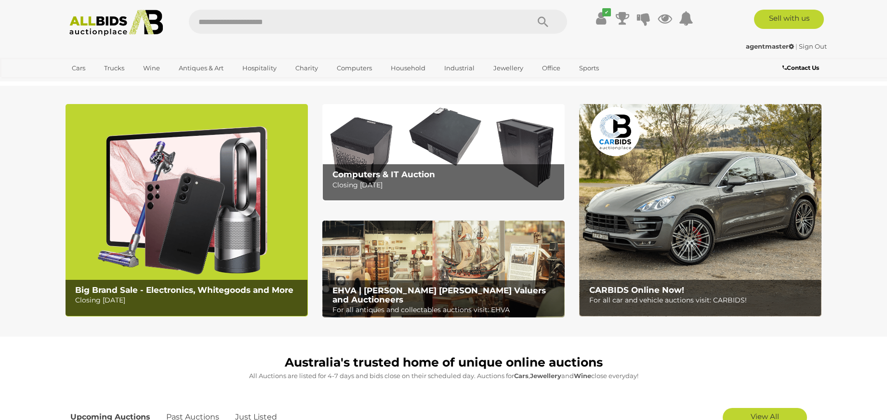
click at [258, 228] on img at bounding box center [187, 210] width 242 height 212
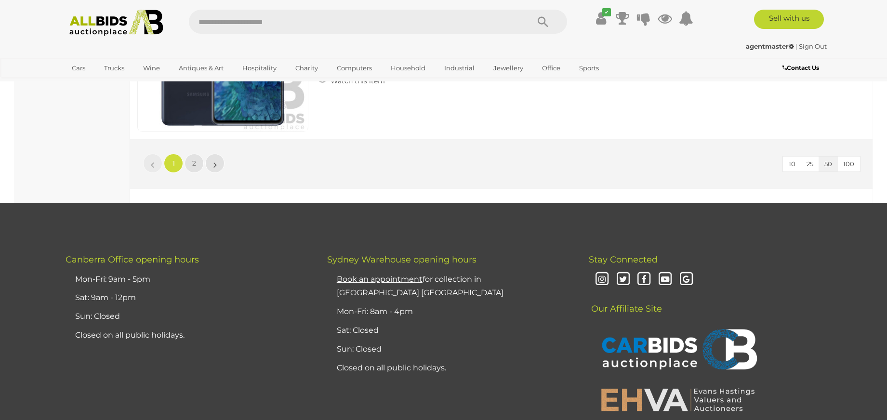
scroll to position [9282, 0]
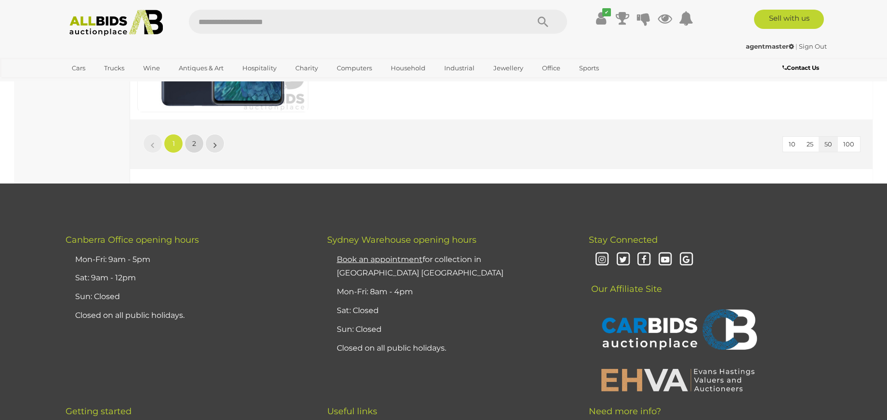
click at [194, 146] on span "2" at bounding box center [194, 143] width 4 height 9
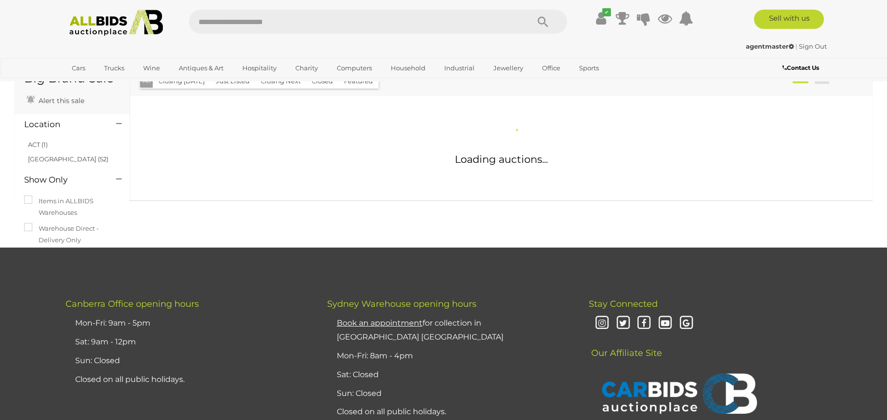
scroll to position [34, 0]
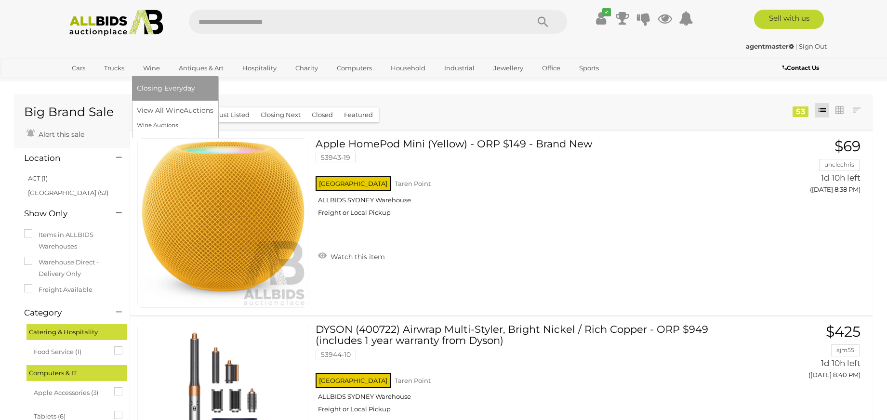
click at [152, 67] on link "Wine" at bounding box center [151, 68] width 29 height 16
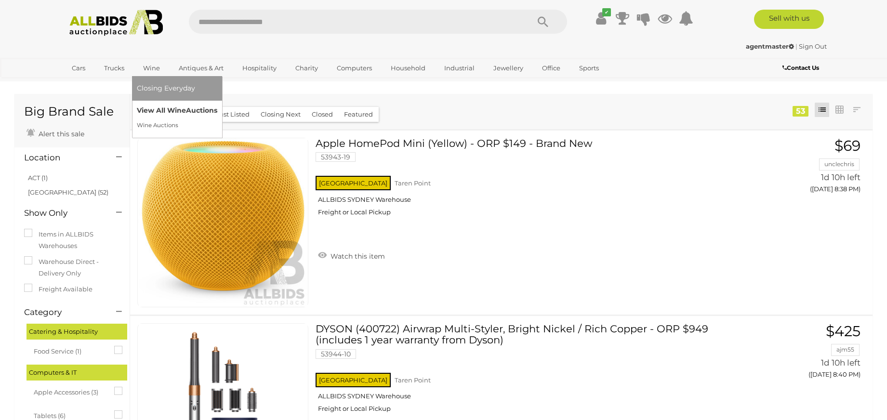
click at [150, 113] on link "View All Wine Auctions" at bounding box center [177, 110] width 80 height 15
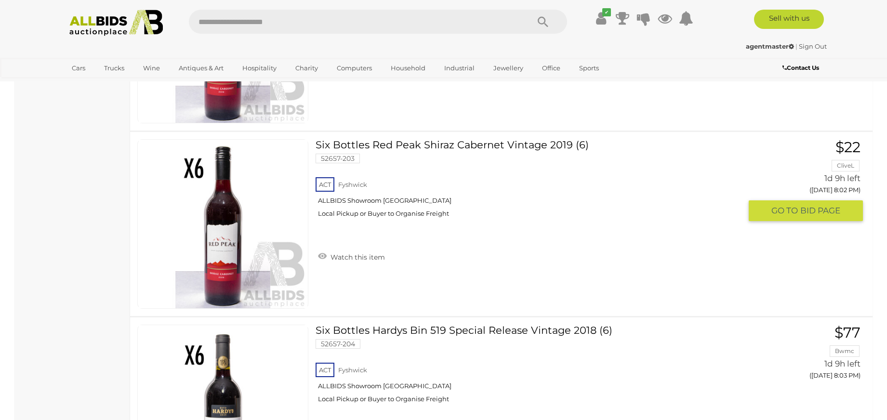
scroll to position [8628, 0]
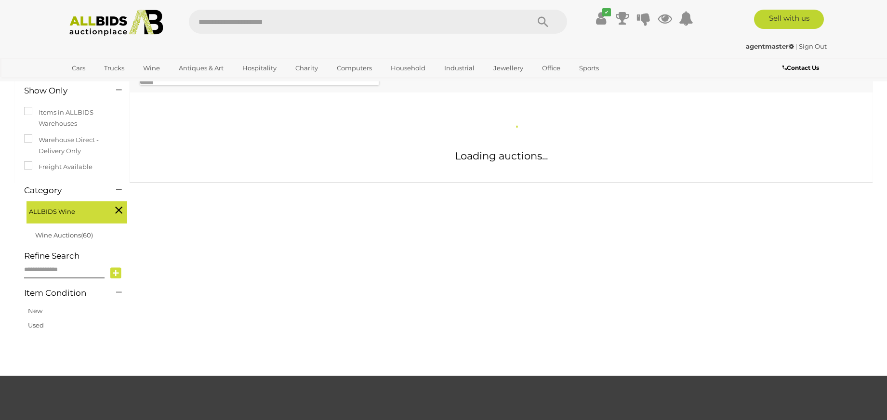
scroll to position [140, 0]
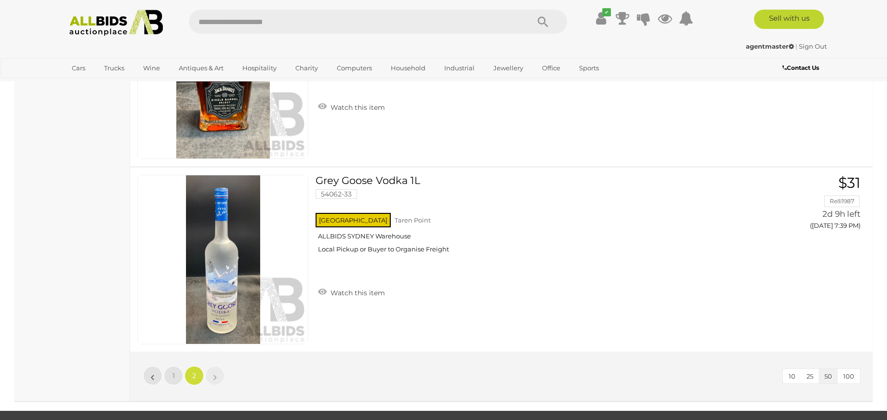
scroll to position [1179, 0]
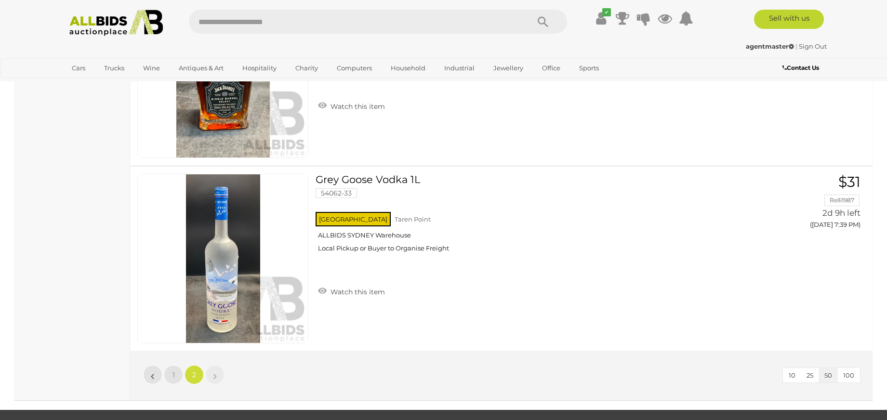
scroll to position [140, 0]
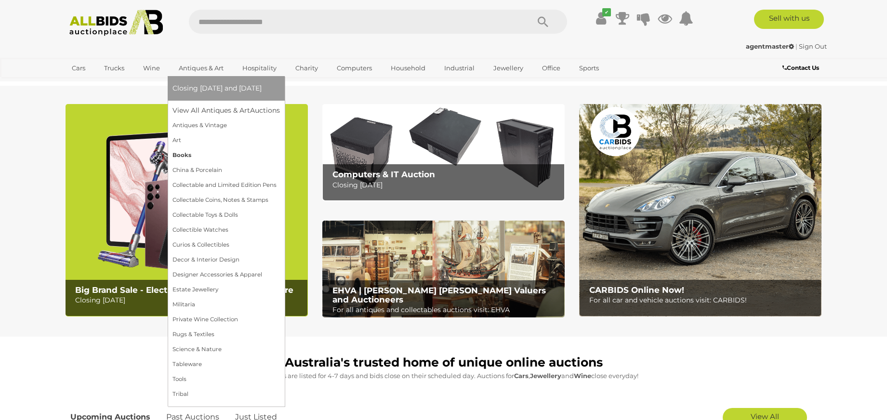
click at [193, 156] on link "Books" at bounding box center [225, 155] width 107 height 15
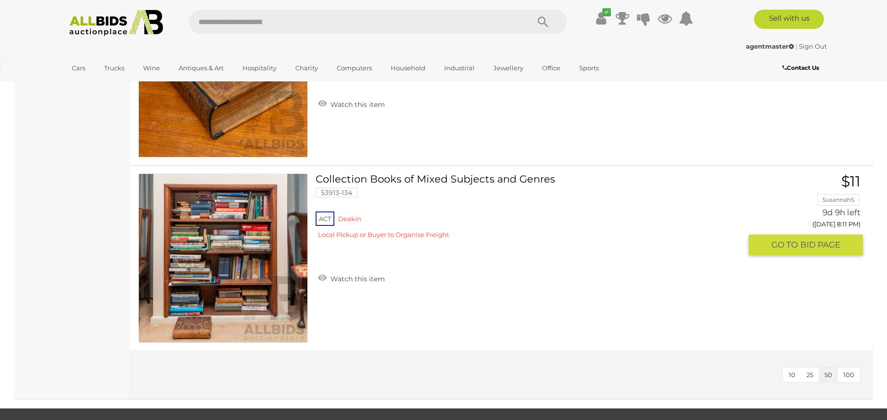
scroll to position [3504, 0]
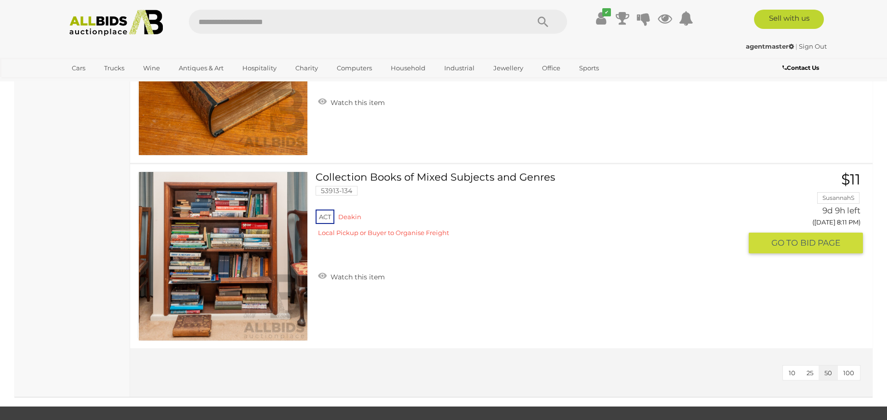
click at [204, 253] on link at bounding box center [222, 256] width 171 height 170
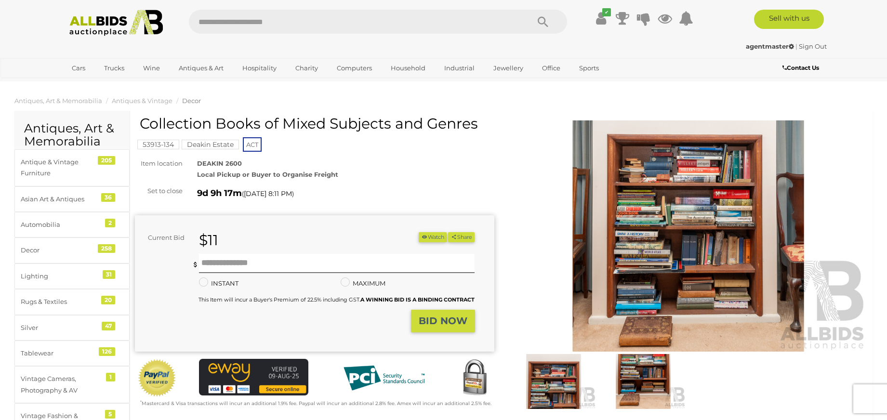
click at [617, 278] on img at bounding box center [688, 235] width 359 height 231
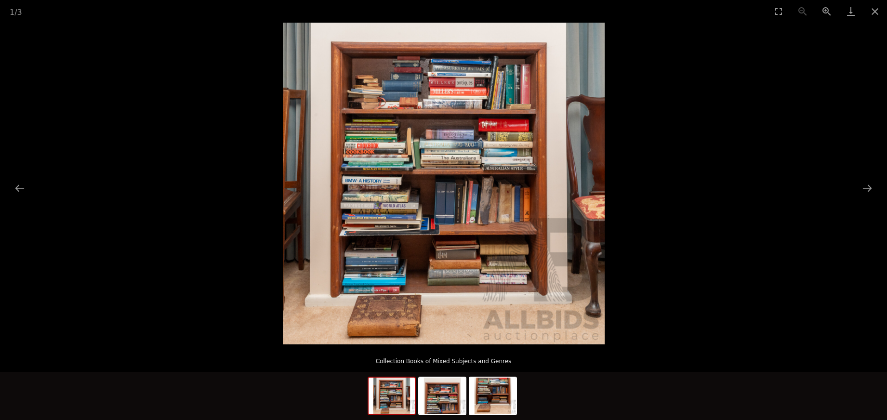
click at [440, 209] on img at bounding box center [444, 184] width 322 height 322
click at [404, 310] on img at bounding box center [444, 184] width 322 height 322
click at [868, 186] on button "Next slide" at bounding box center [867, 188] width 20 height 19
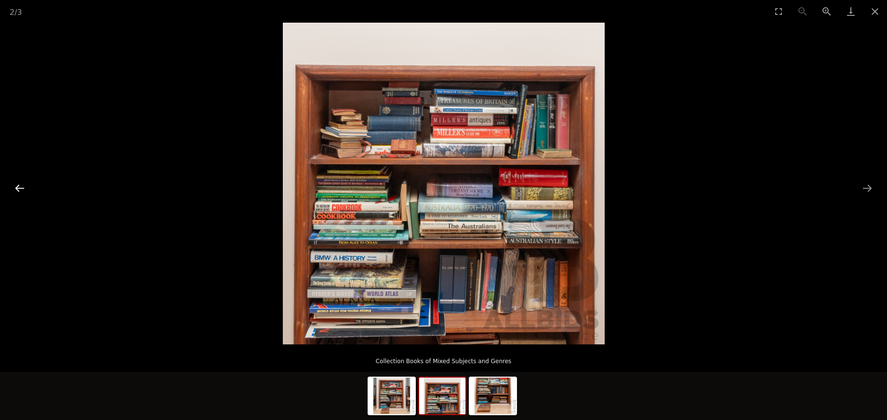
click at [14, 187] on button "Previous slide" at bounding box center [20, 188] width 20 height 19
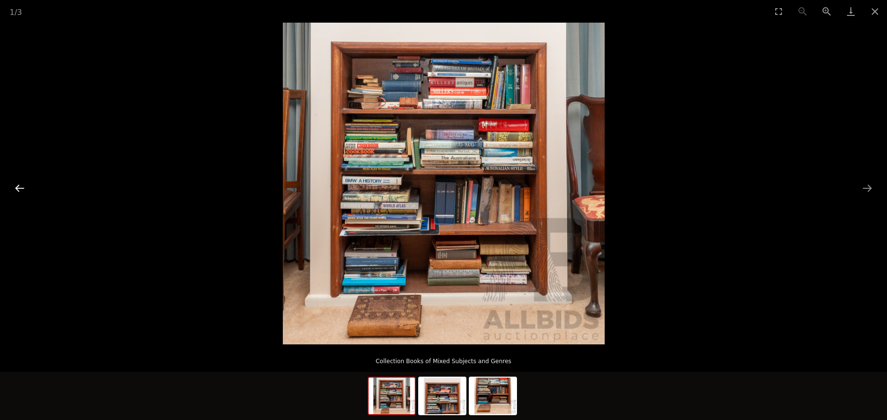
click at [13, 187] on button "Previous slide" at bounding box center [20, 188] width 20 height 19
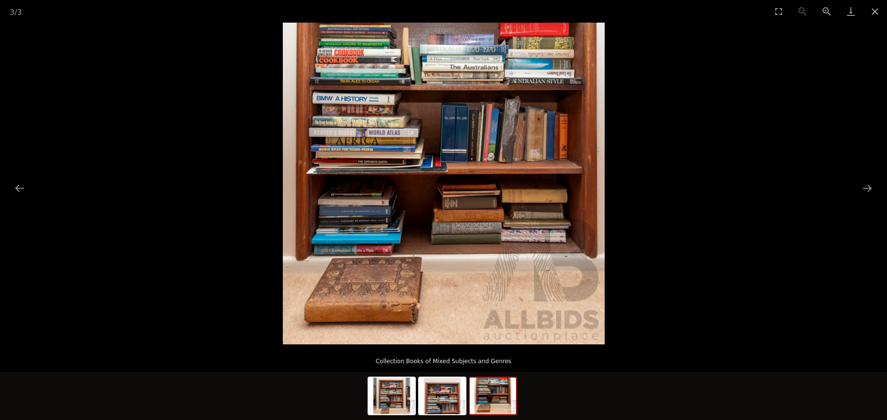
click at [407, 238] on img at bounding box center [444, 184] width 322 height 322
click at [383, 316] on img at bounding box center [444, 184] width 322 height 322
click at [860, 186] on button "Next slide" at bounding box center [867, 188] width 20 height 19
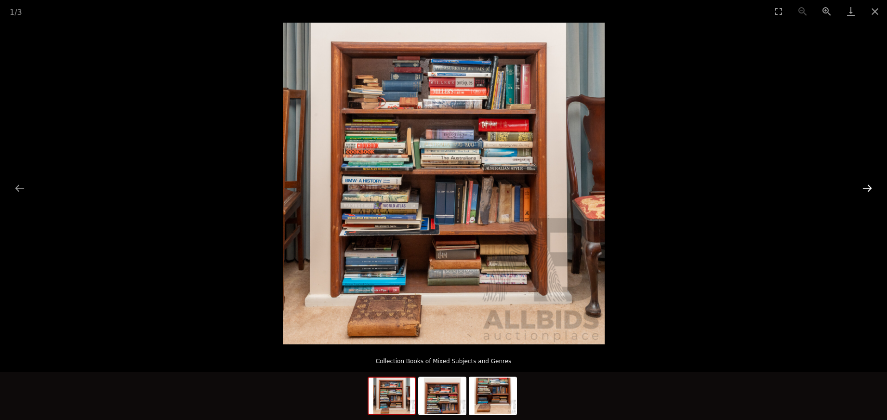
click at [864, 189] on button "Next slide" at bounding box center [867, 188] width 20 height 19
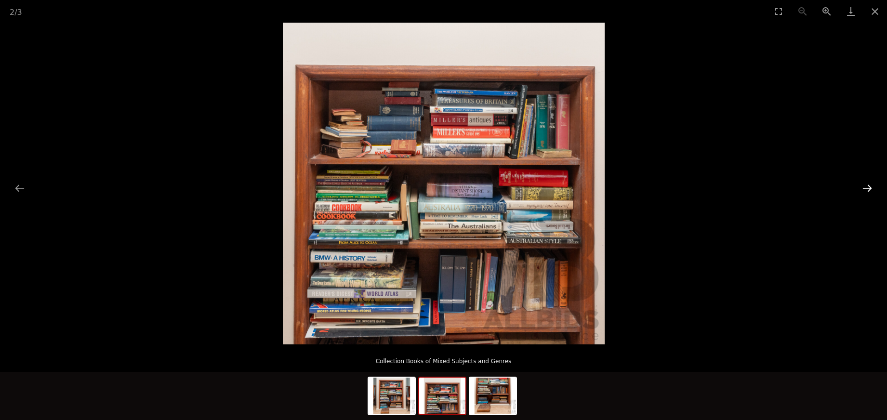
scroll to position [2, 0]
click at [19, 187] on button "Previous slide" at bounding box center [20, 188] width 20 height 19
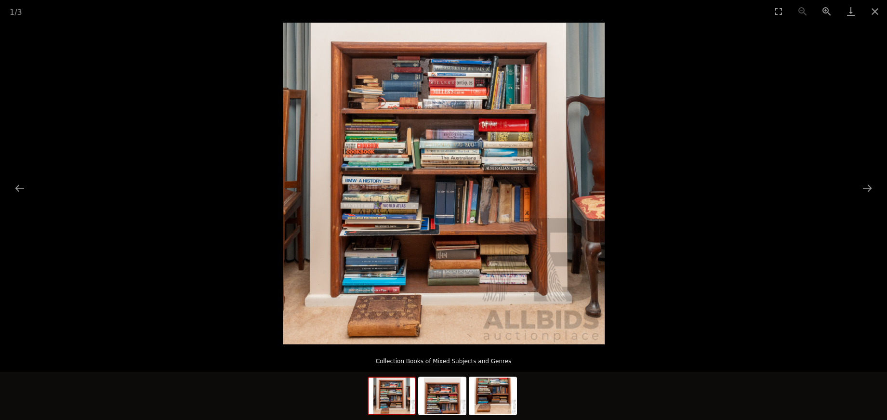
click at [469, 221] on img at bounding box center [444, 184] width 322 height 322
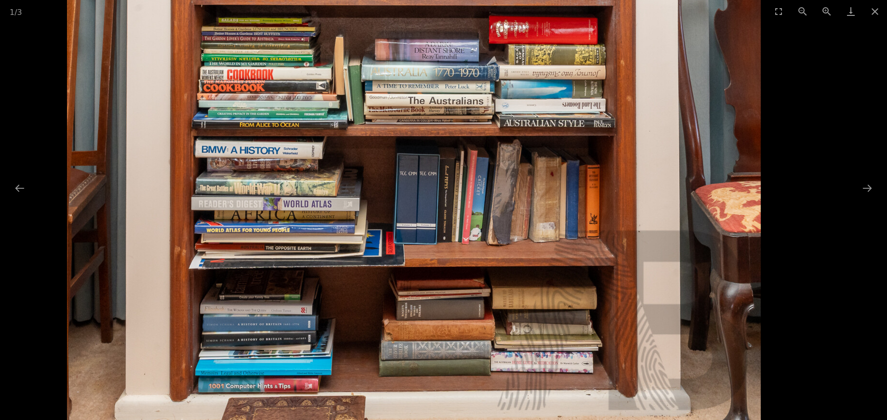
scroll to position [522, 0]
click at [866, 188] on button "Next slide" at bounding box center [867, 188] width 20 height 19
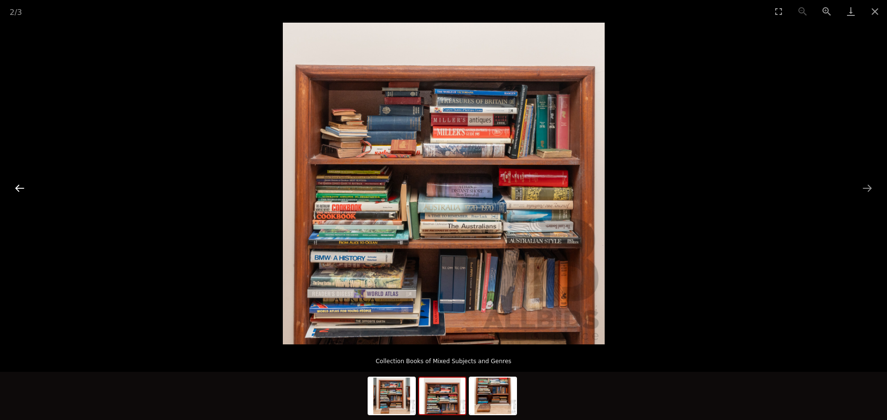
click at [19, 191] on button "Previous slide" at bounding box center [20, 188] width 20 height 19
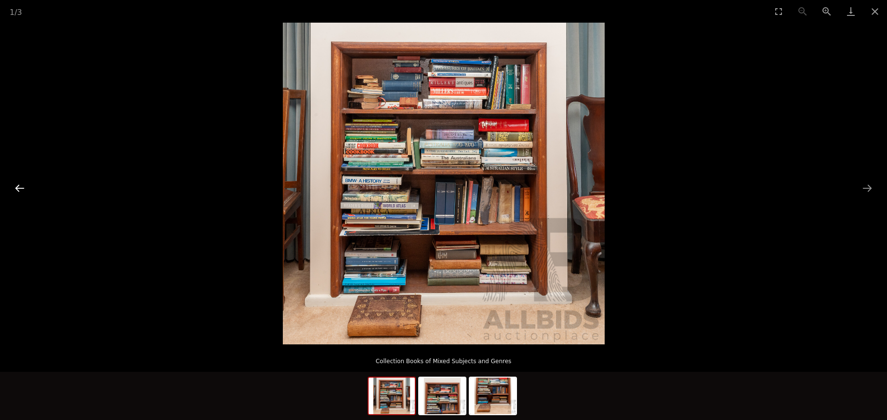
click at [19, 191] on button "Previous slide" at bounding box center [20, 188] width 20 height 19
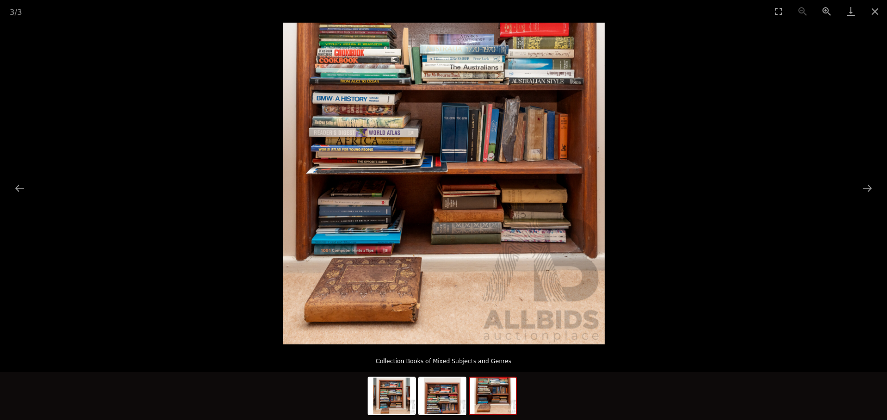
scroll to position [833, 0]
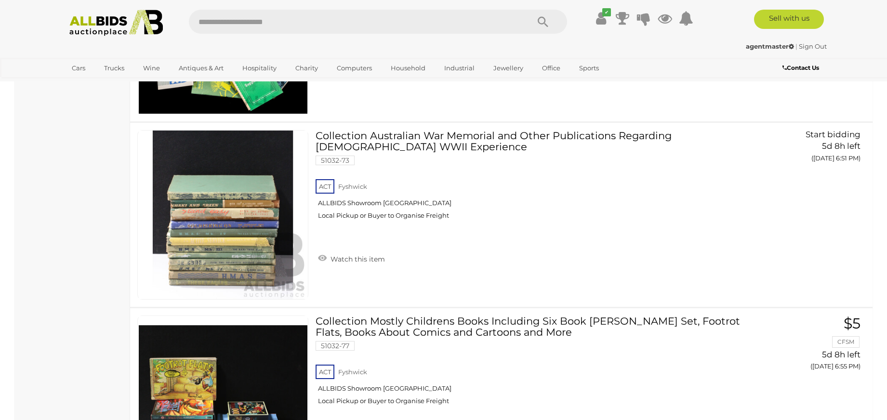
scroll to position [3618, 0]
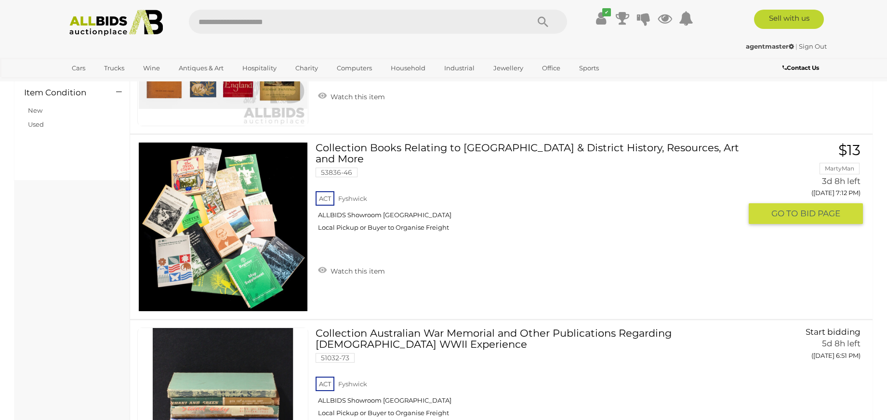
scroll to position [750, 0]
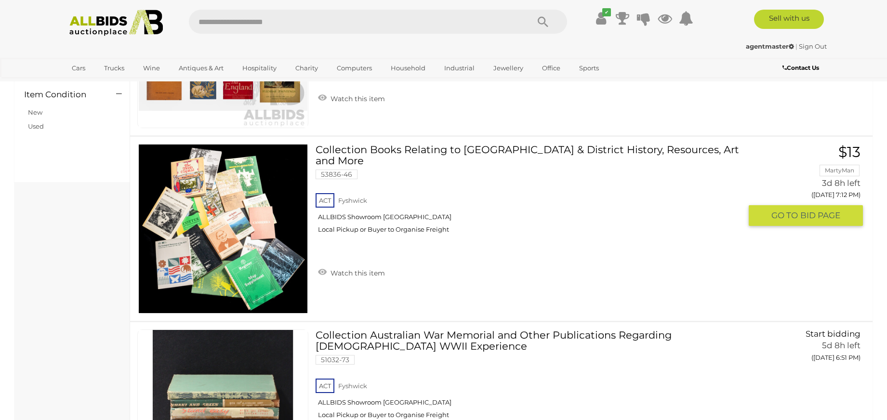
click at [187, 250] on img at bounding box center [223, 229] width 169 height 169
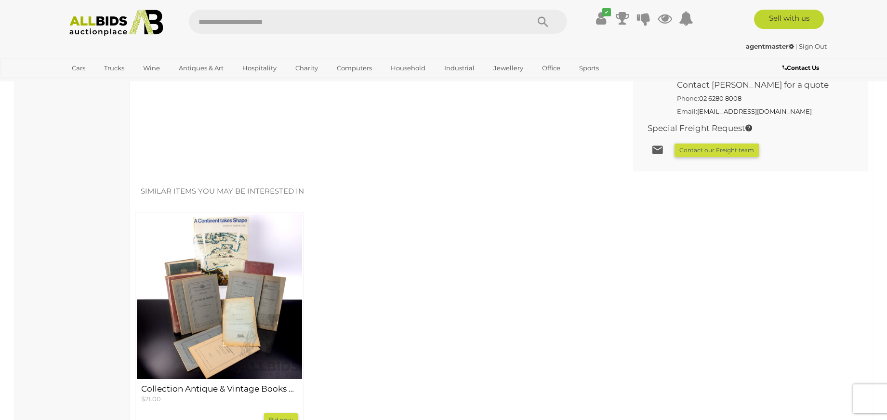
scroll to position [699, 0]
click at [200, 278] on img at bounding box center [219, 295] width 165 height 165
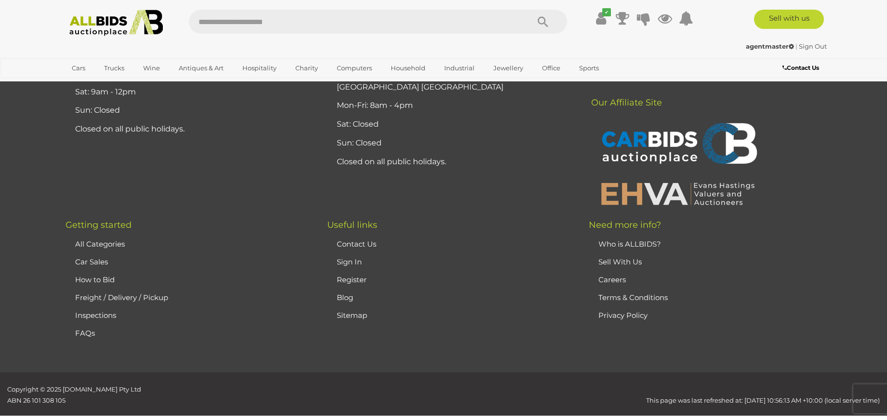
scroll to position [1165, 0]
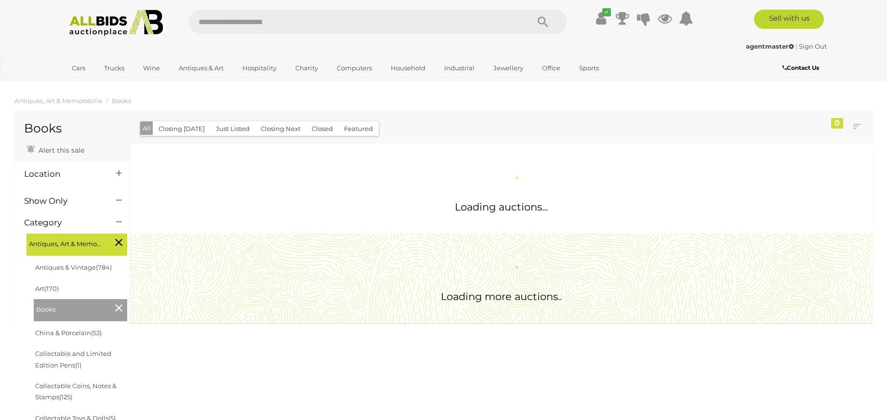
scroll to position [644, 0]
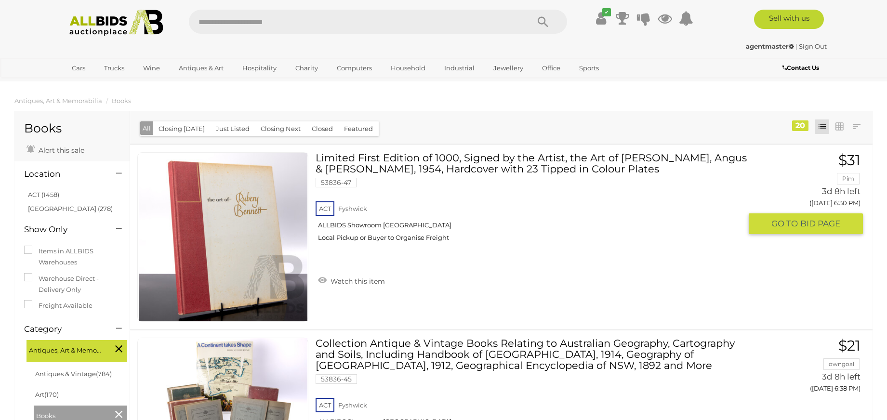
click at [567, 158] on link "Limited First Edition of 1000, Signed by the Artist, the Art of Rubery Bennett,…" at bounding box center [532, 200] width 419 height 97
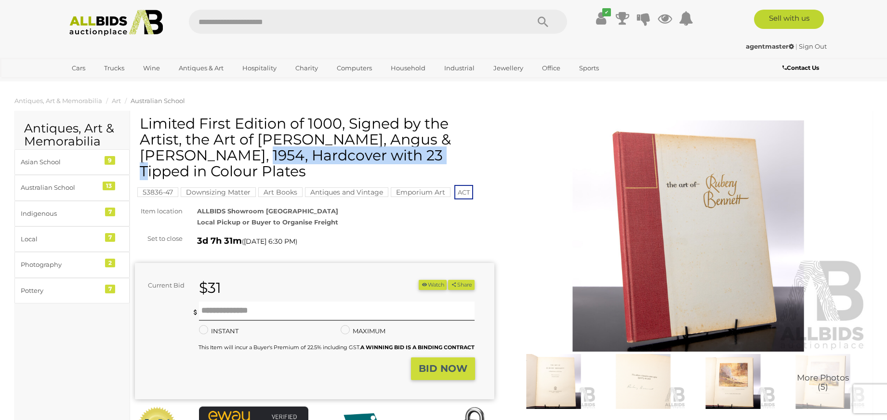
drag, startPoint x: 185, startPoint y: 140, endPoint x: 368, endPoint y: 140, distance: 182.1
click at [372, 140] on h1 "Limited First Edition of 1000, Signed by the Artist, the Art of [PERSON_NAME], …" at bounding box center [316, 148] width 352 height 64
copy h1 "the Art of [PERSON_NAME]"
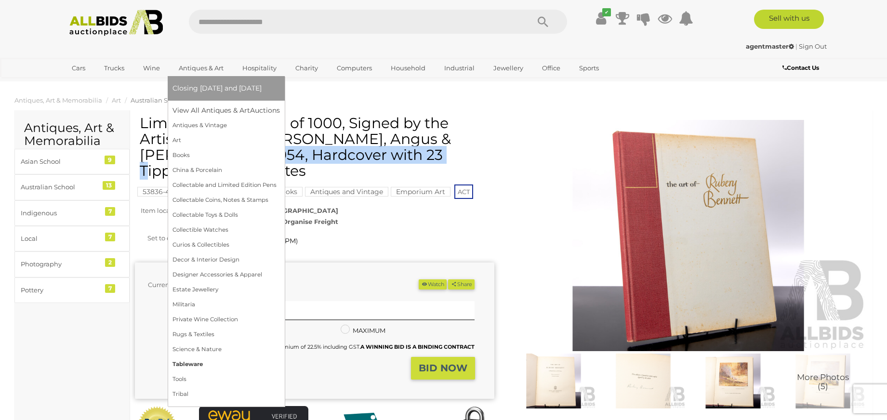
scroll to position [2, 0]
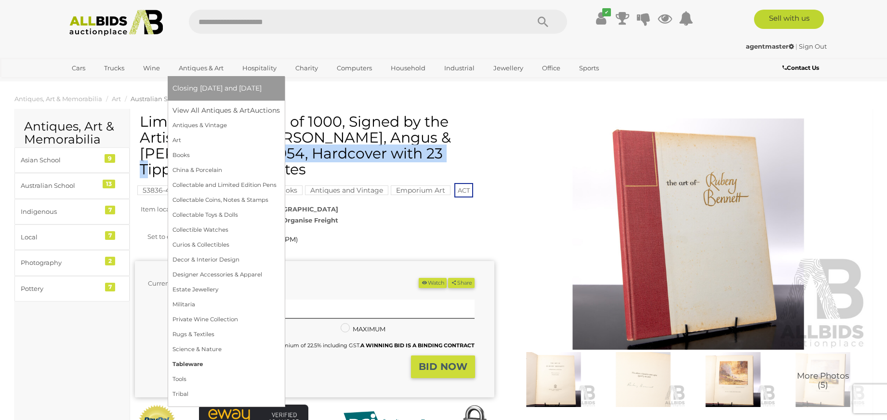
click at [200, 362] on link "Tableware" at bounding box center [225, 364] width 107 height 15
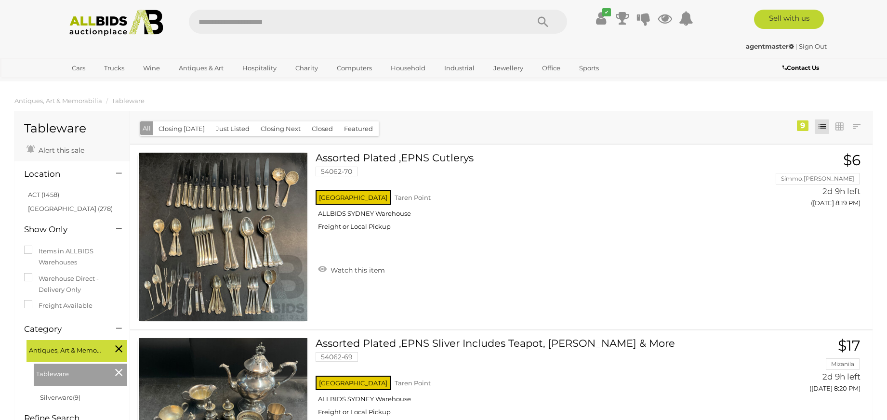
click at [224, 24] on input "text" at bounding box center [354, 22] width 330 height 24
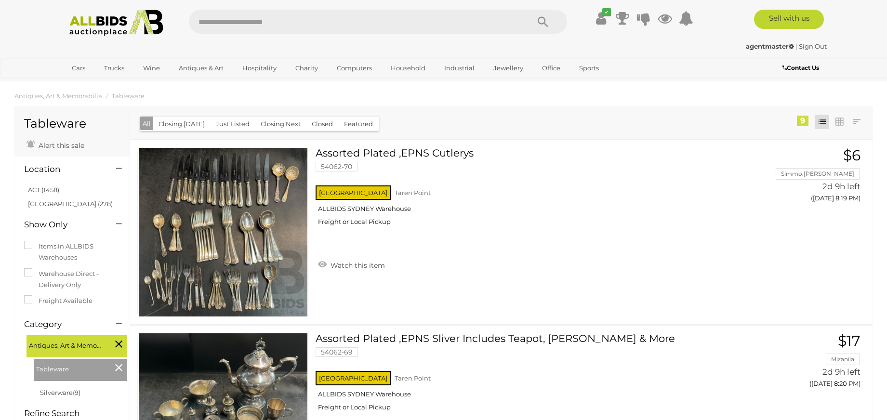
scroll to position [6, 0]
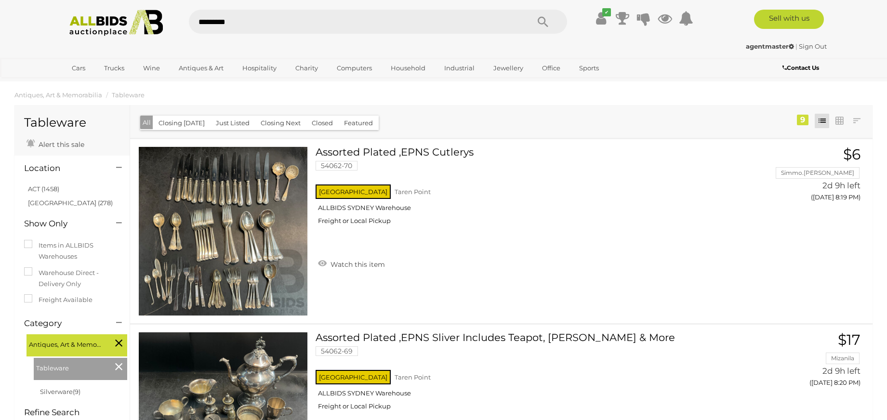
type input "*********"
click at [541, 22] on icon "Search" at bounding box center [543, 22] width 11 height 14
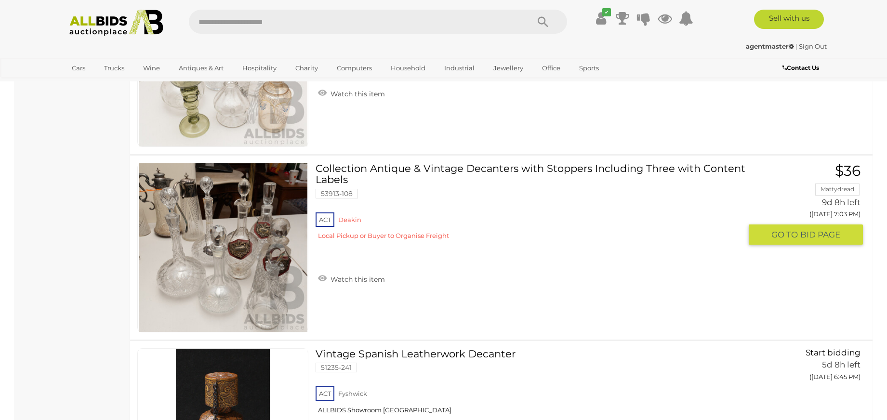
scroll to position [528, 0]
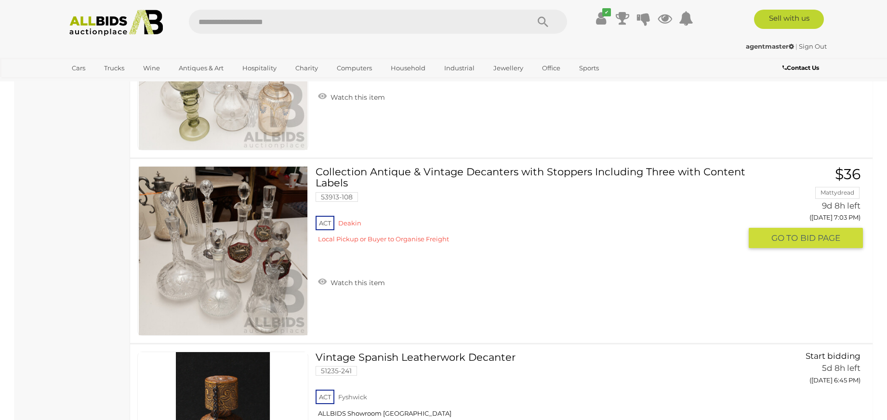
click at [177, 220] on link at bounding box center [222, 251] width 171 height 170
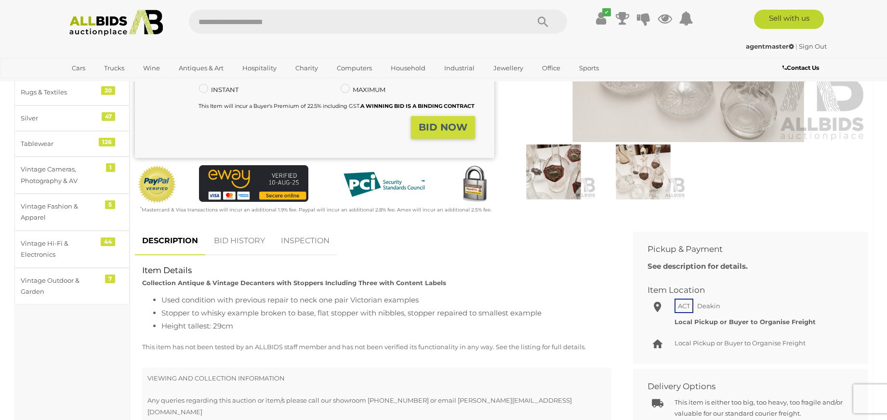
scroll to position [206, 0]
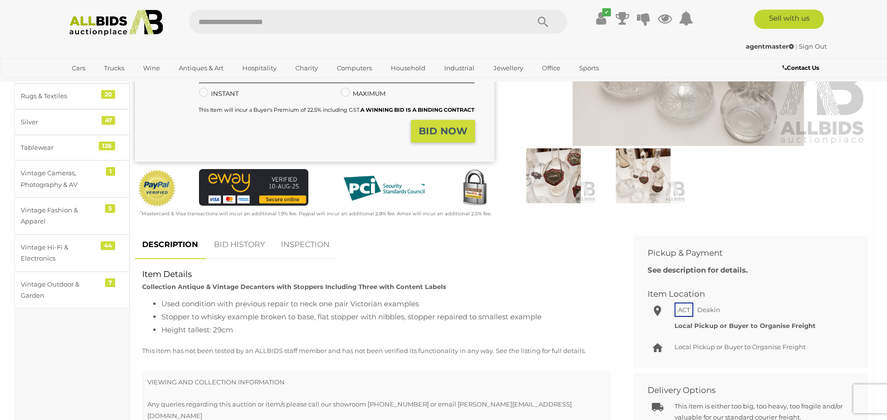
click at [548, 189] on img at bounding box center [553, 175] width 85 height 55
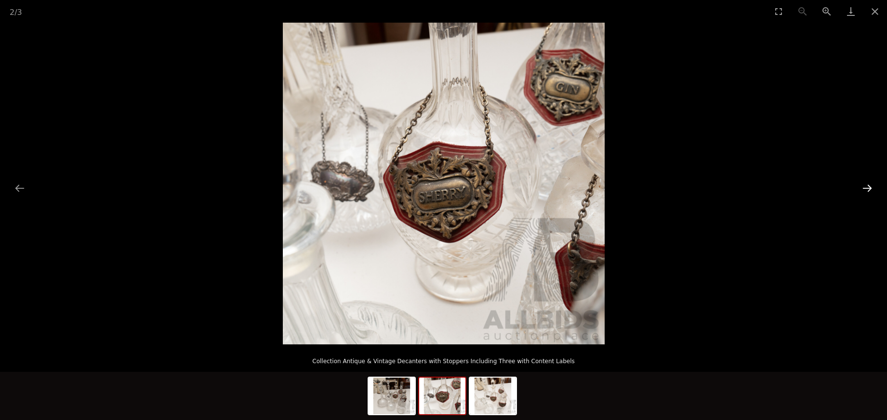
click at [871, 190] on button "Next slide" at bounding box center [867, 188] width 20 height 19
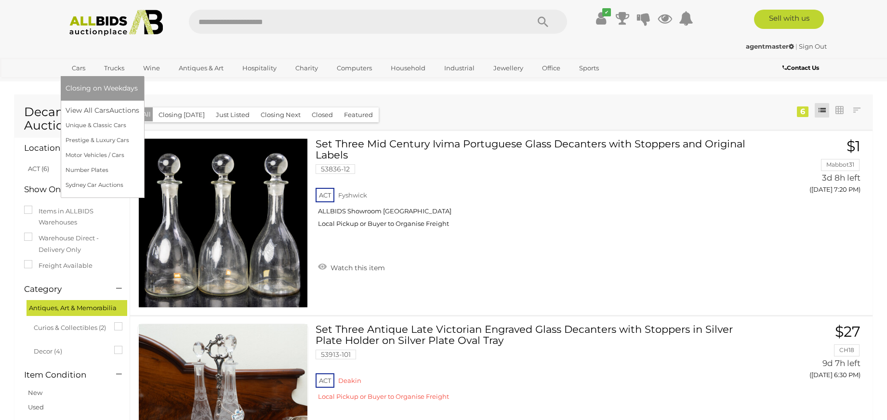
click at [77, 67] on link "Cars" at bounding box center [79, 68] width 26 height 16
click at [78, 70] on link "Cars" at bounding box center [79, 68] width 26 height 16
click at [98, 185] on link "Sydney Car Auctions" at bounding box center [103, 185] width 74 height 15
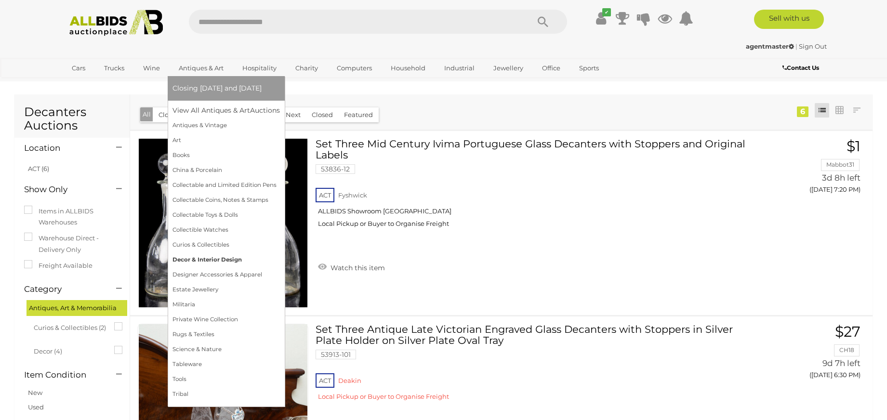
click at [222, 262] on link "Decor & Interior Design" at bounding box center [225, 259] width 107 height 15
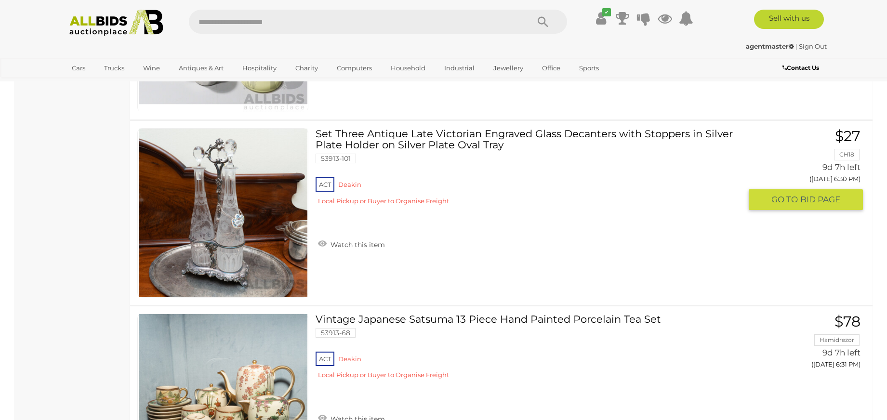
scroll to position [8370, 0]
click at [220, 261] on img at bounding box center [223, 212] width 169 height 169
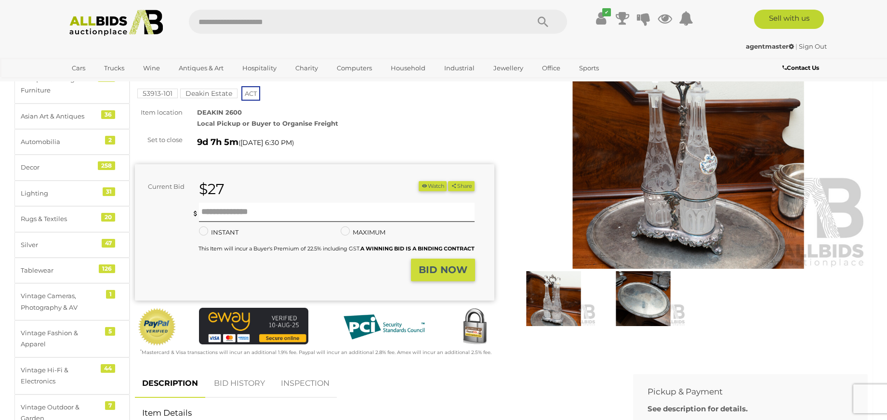
scroll to position [80, 0]
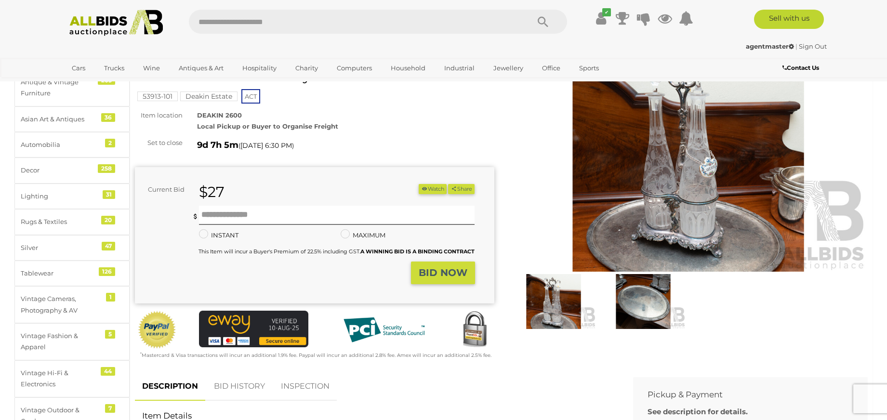
click at [555, 305] on img at bounding box center [553, 301] width 85 height 55
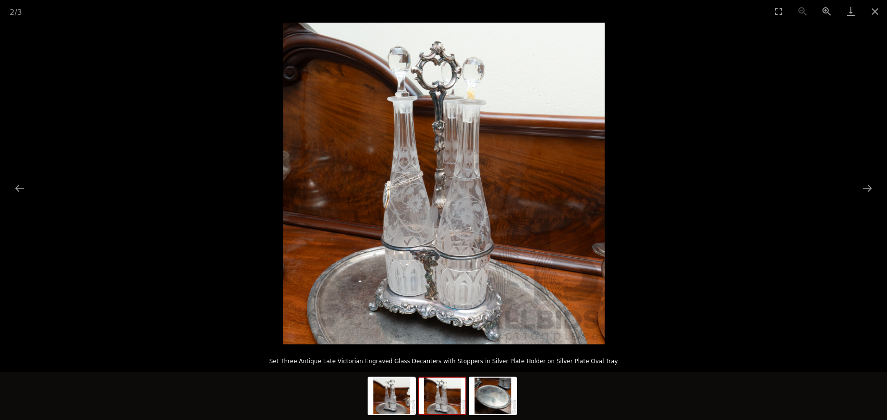
scroll to position [149, 0]
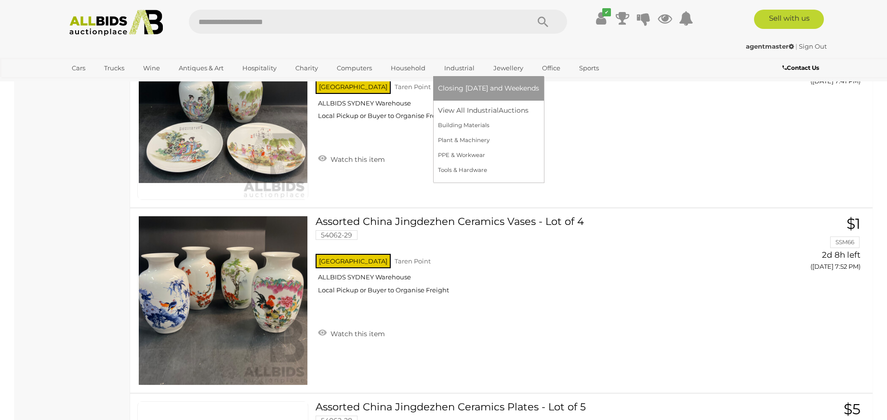
scroll to position [8439, 0]
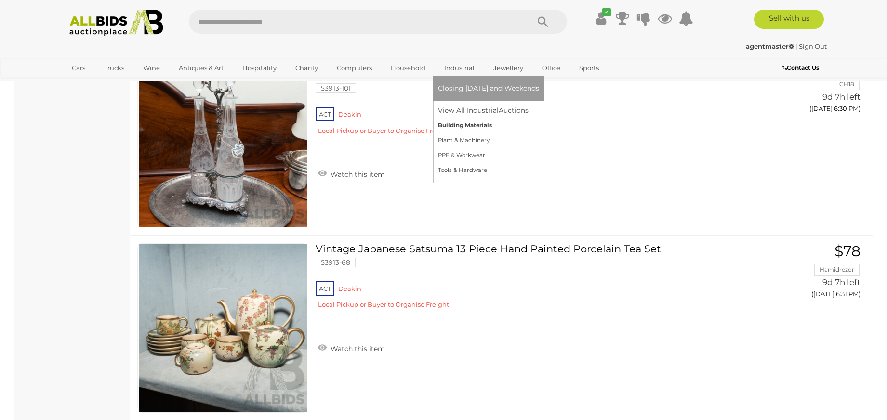
click at [461, 126] on link "Building Materials" at bounding box center [488, 125] width 101 height 15
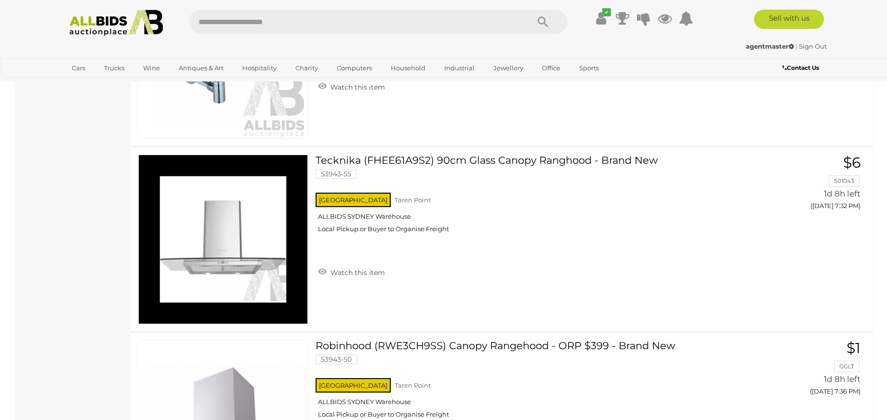
scroll to position [3763, 0]
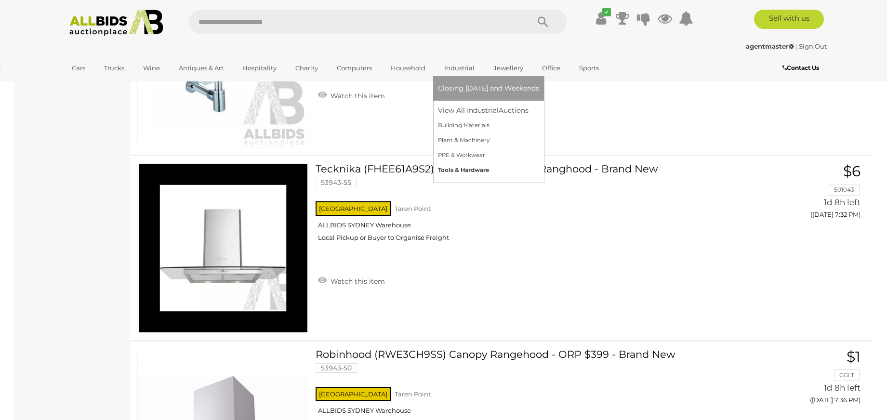
click at [465, 167] on link "Tools & Hardware" at bounding box center [488, 170] width 101 height 15
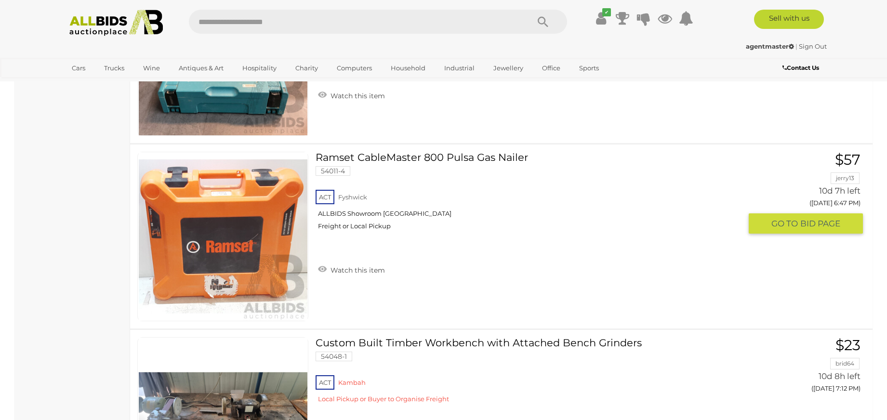
scroll to position [6378, 0]
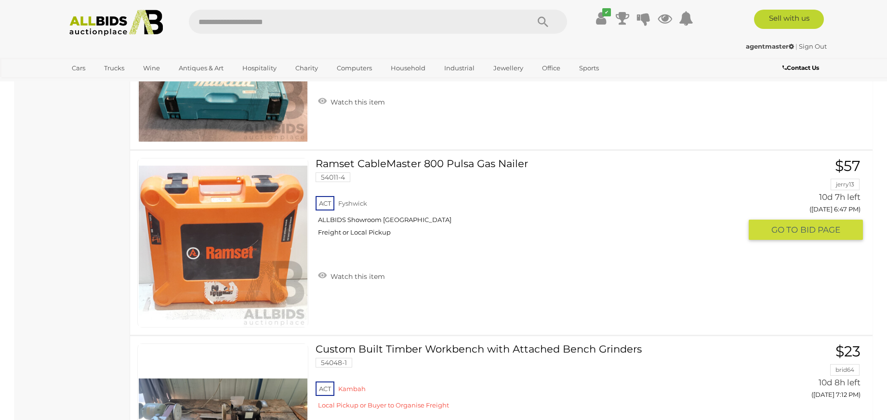
click at [375, 162] on link "Ramset CableMaster 800 Pulsa Gas Nailer 54011-4 ACT Fyshwick ALLBIDS Showroom F…" at bounding box center [532, 201] width 419 height 86
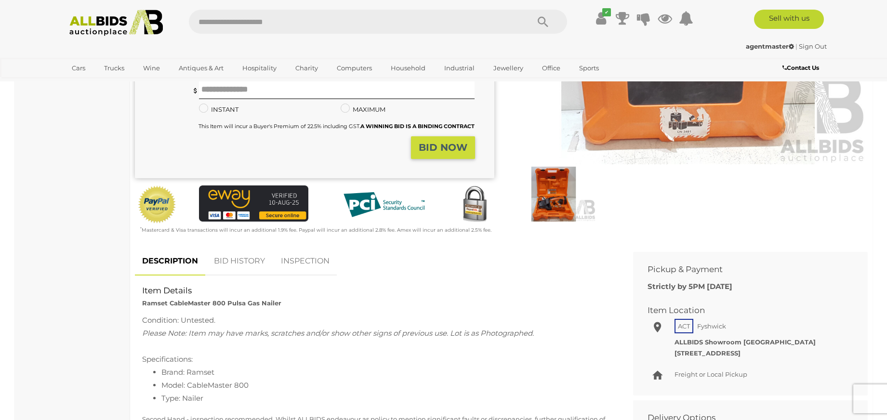
scroll to position [197, 0]
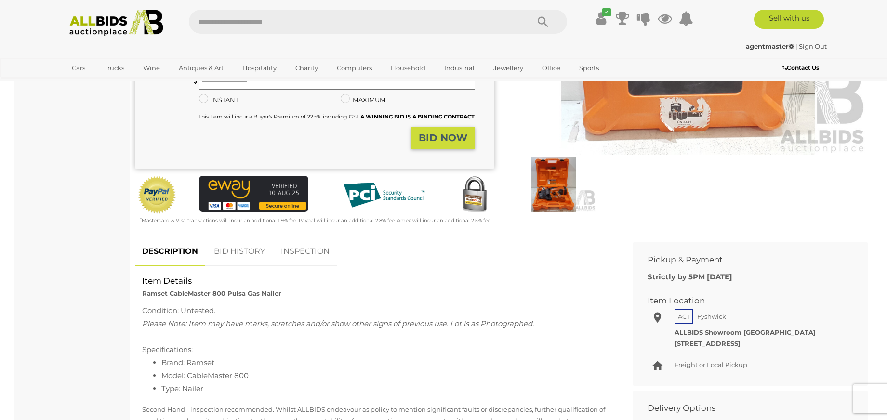
click at [550, 202] on img at bounding box center [553, 184] width 85 height 55
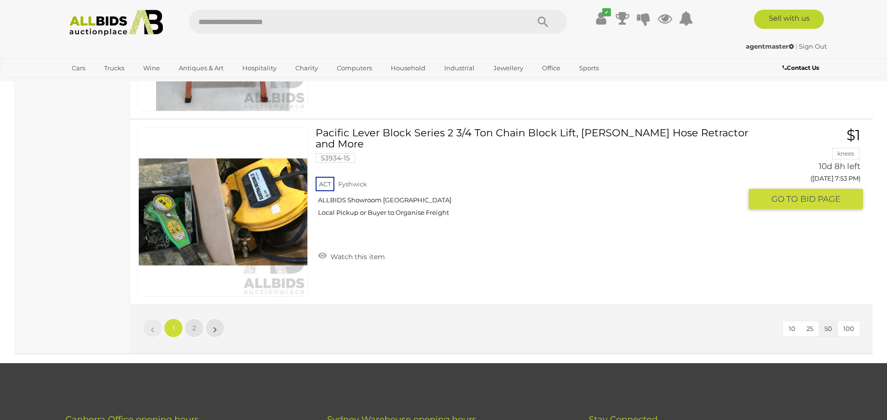
scroll to position [9189, 0]
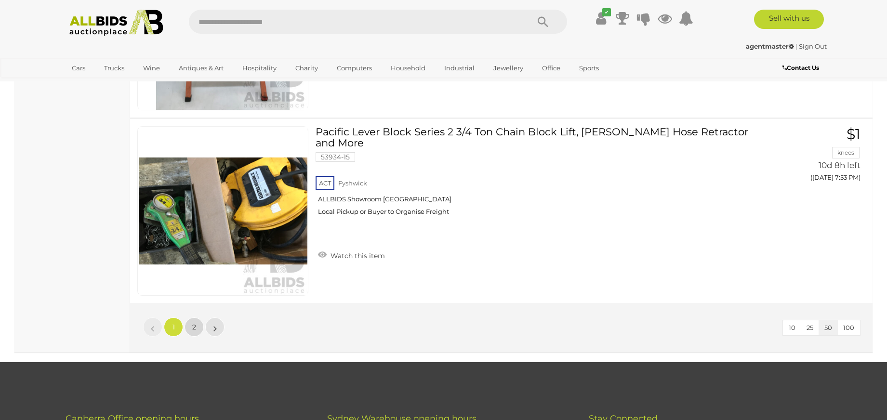
click at [190, 326] on link "2" at bounding box center [193, 326] width 19 height 19
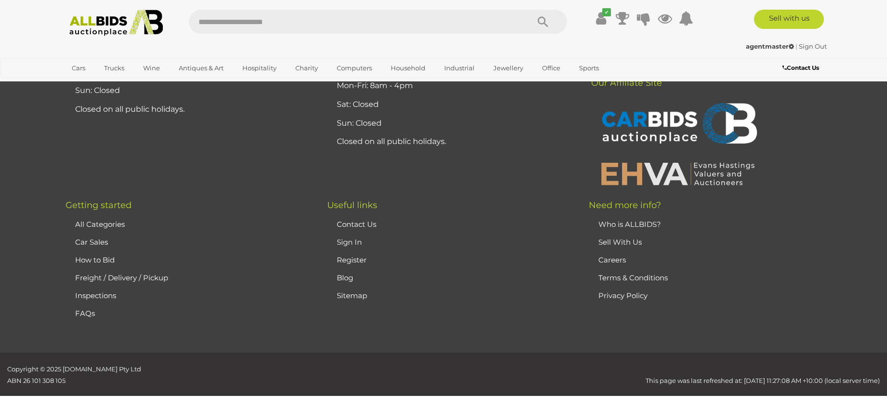
scroll to position [123, 0]
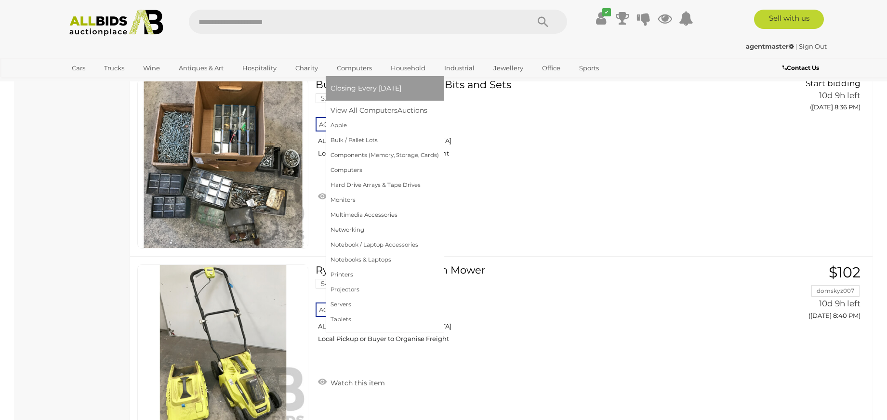
scroll to position [3487, 0]
click at [336, 126] on link "Apple" at bounding box center [384, 125] width 108 height 15
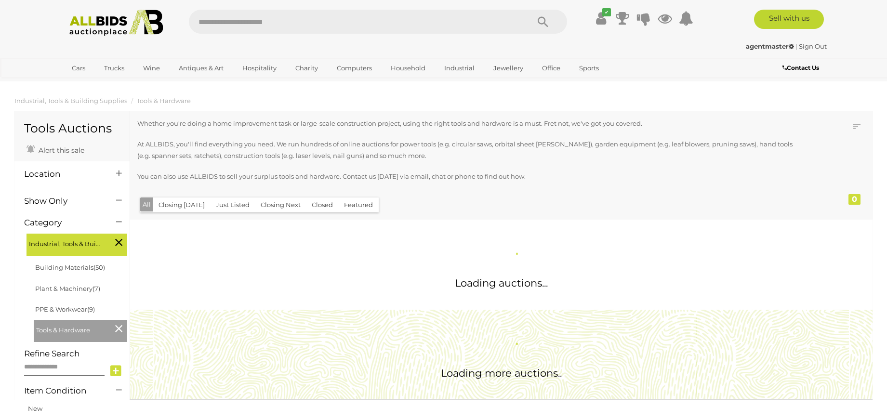
scroll to position [602, 0]
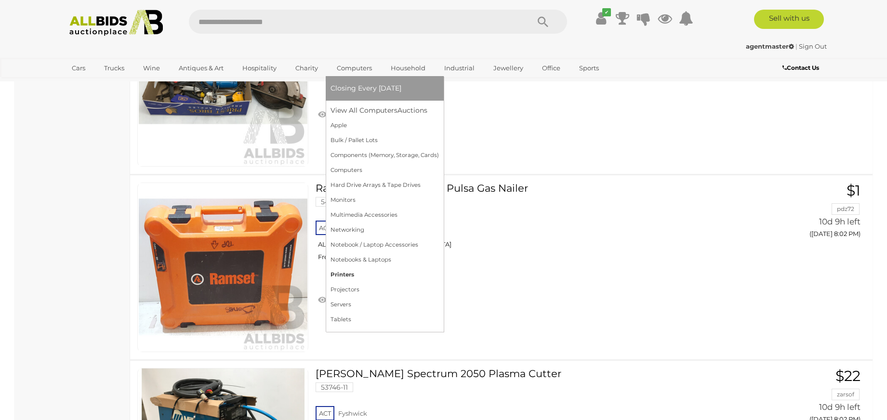
click at [350, 276] on link "Printers" at bounding box center [384, 274] width 108 height 15
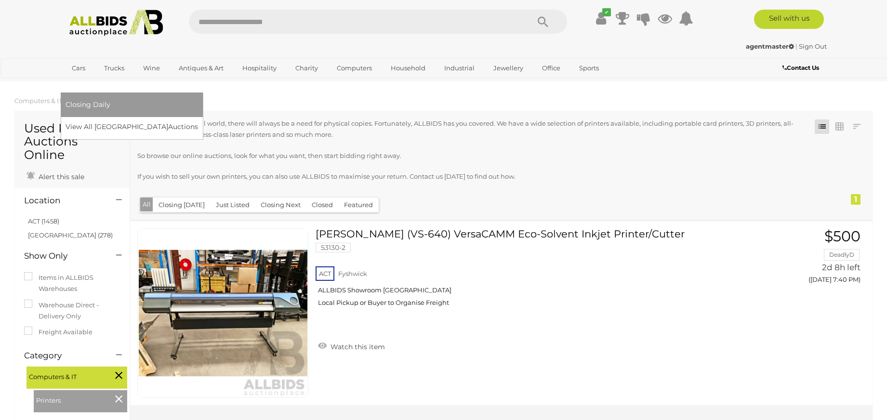
click at [146, 76] on link "[GEOGRAPHIC_DATA]" at bounding box center [106, 84] width 81 height 16
click at [204, 119] on link "View All Sydney Auctions" at bounding box center [135, 126] width 139 height 15
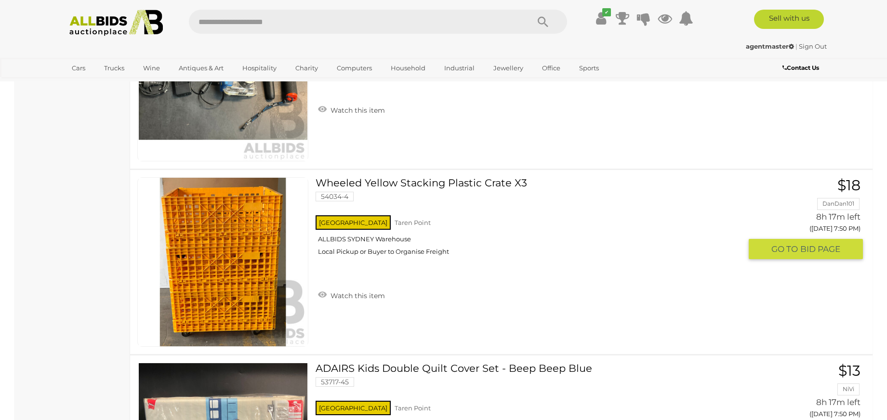
scroll to position [5895, 0]
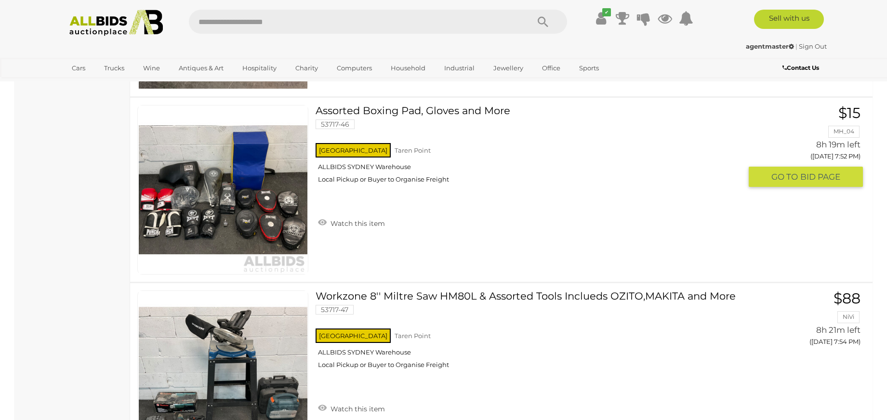
click at [570, 265] on div "Assorted Boxing Pad, Gloves and More 53717-46 [GEOGRAPHIC_DATA] ALLBIDS [GEOGRA…" at bounding box center [501, 190] width 757 height 184
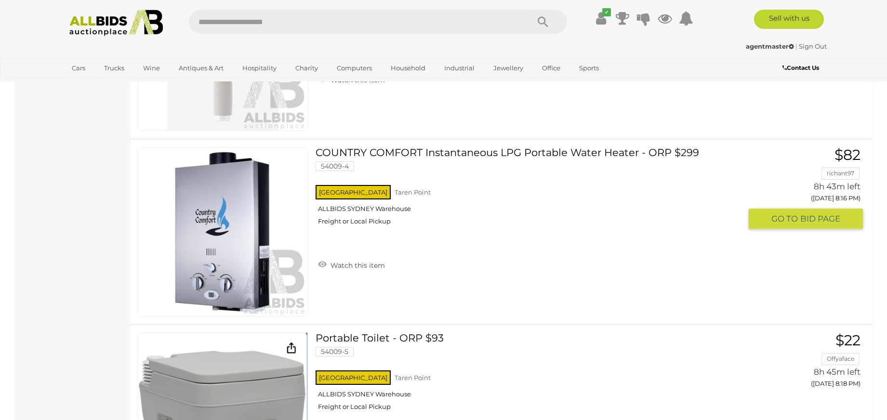
scroll to position [8705, 0]
click at [363, 152] on link "COUNTRY COMFORT Instantaneous LPG Portable Water Heater - ORP $299 54009-4 NSW …" at bounding box center [532, 189] width 419 height 86
